Goal: Task Accomplishment & Management: Use online tool/utility

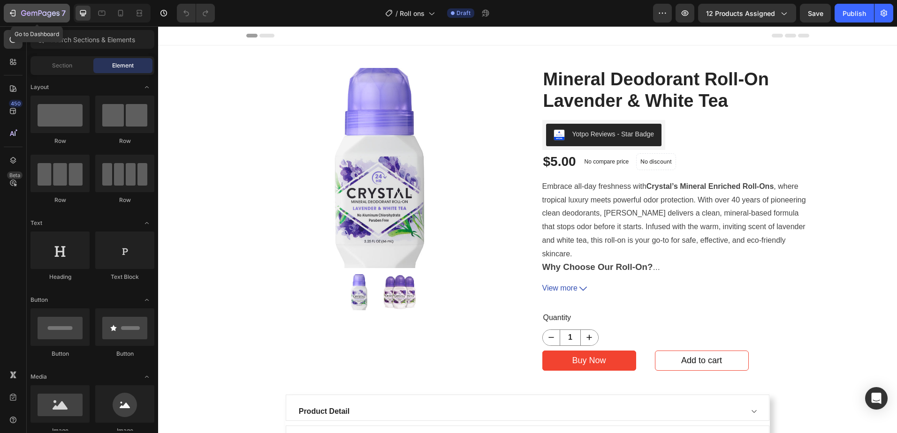
click at [15, 13] on icon "button" at bounding box center [12, 12] width 9 height 9
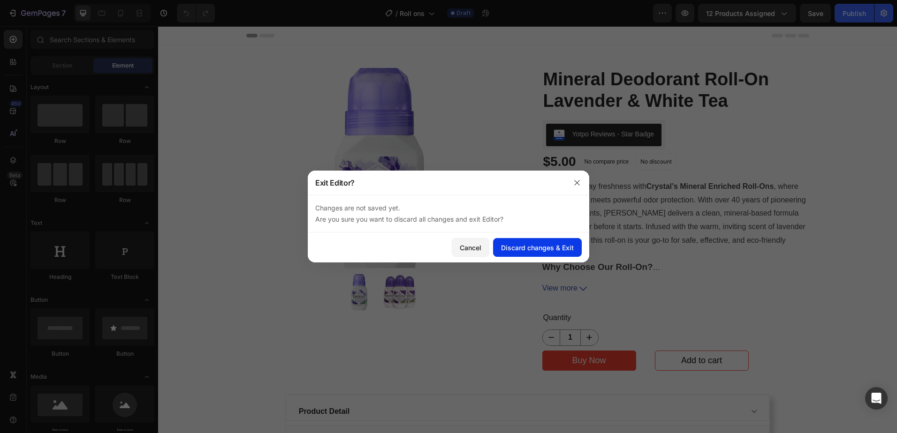
click at [520, 248] on div "Discard changes & Exit" at bounding box center [537, 248] width 73 height 10
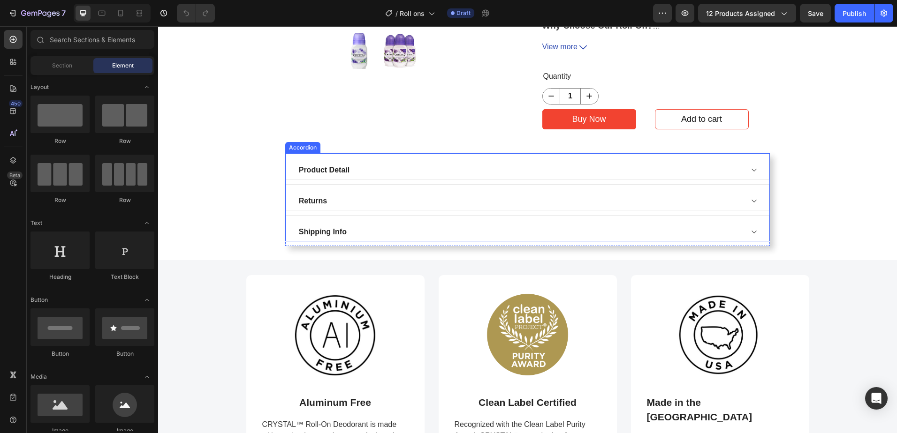
scroll to position [234, 0]
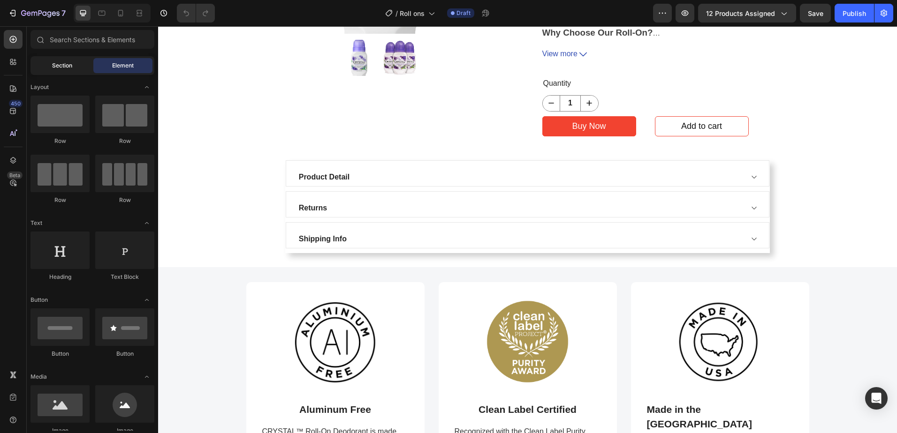
click at [68, 70] on div "Section" at bounding box center [61, 65] width 59 height 15
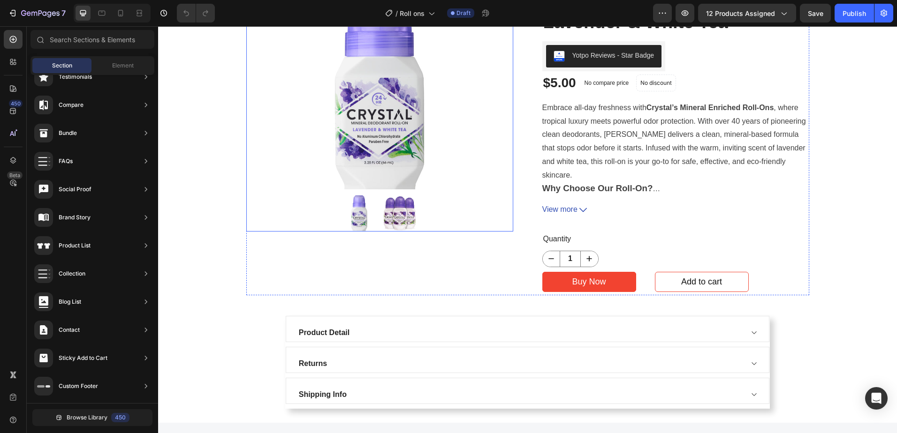
scroll to position [0, 0]
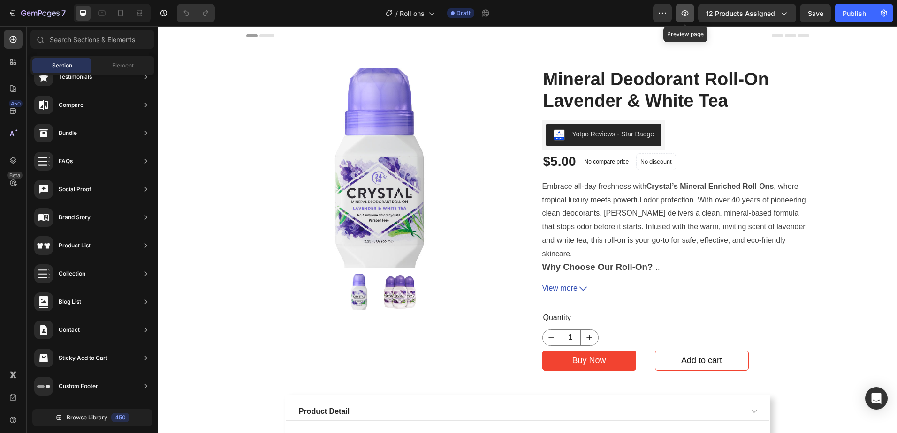
click at [685, 15] on icon "button" at bounding box center [684, 13] width 7 height 6
click at [43, 16] on icon "button" at bounding box center [40, 14] width 38 height 8
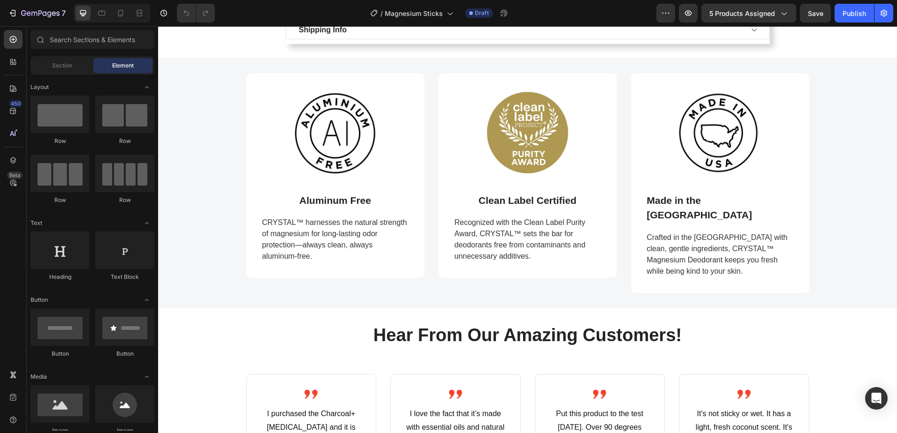
scroll to position [469, 0]
